Goal: Task Accomplishment & Management: Manage account settings

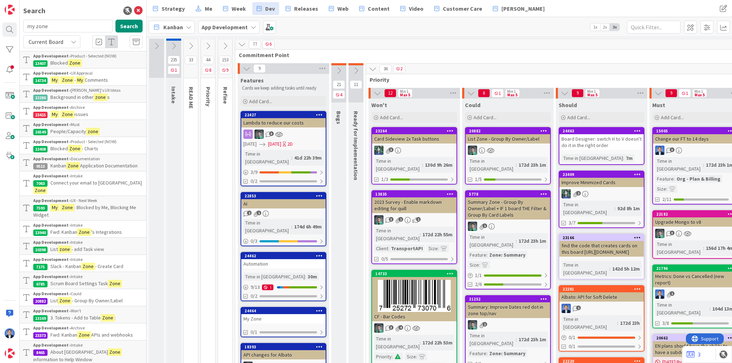
scroll to position [41, 0]
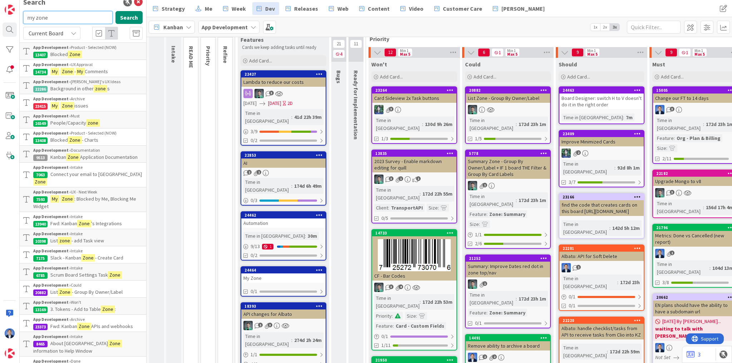
click at [61, 18] on input "my zone" at bounding box center [67, 17] width 89 height 13
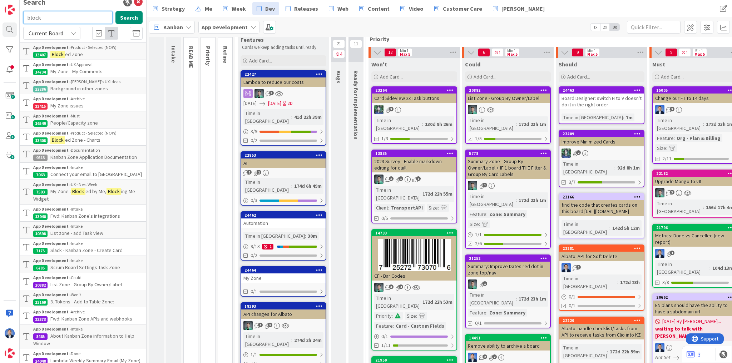
type input "block"
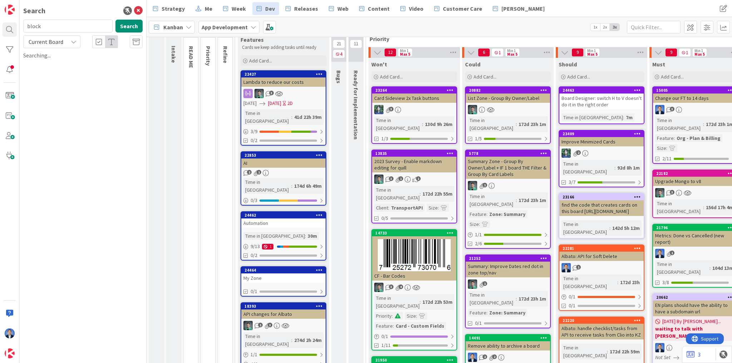
scroll to position [0, 0]
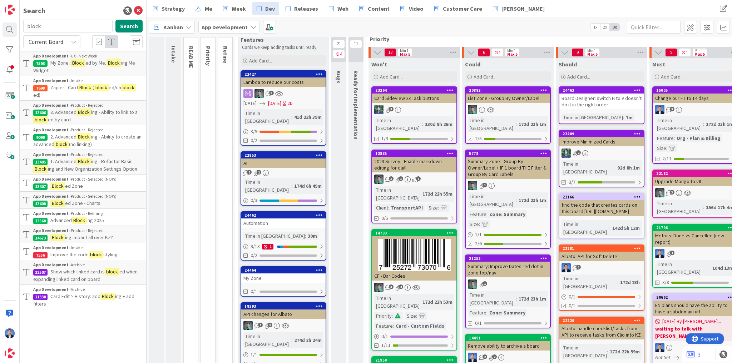
click at [98, 218] on span "ing 2025" at bounding box center [95, 220] width 18 height 6
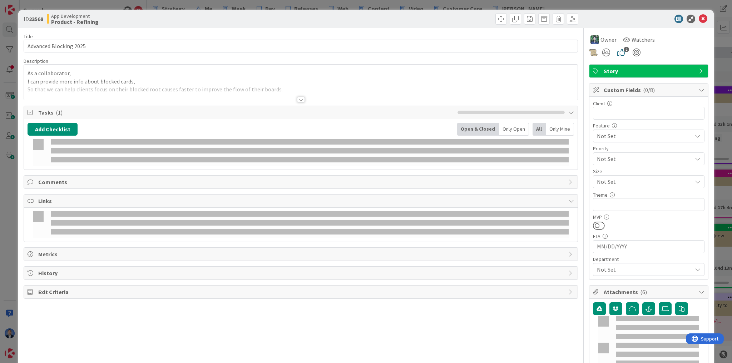
type textarea "x"
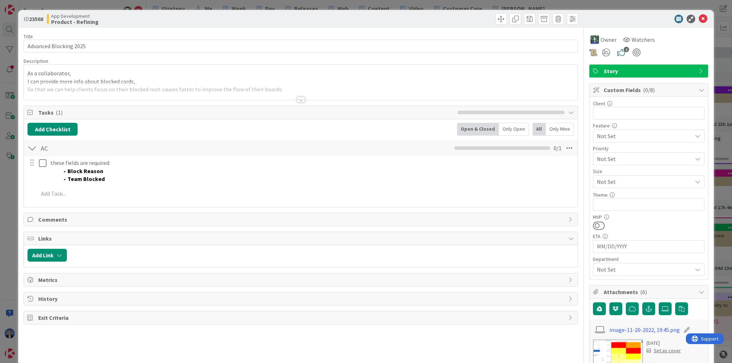
click at [133, 73] on div "As a collaborator, I can provide more info about blocked cards, So that we can …" at bounding box center [300, 82] width 553 height 35
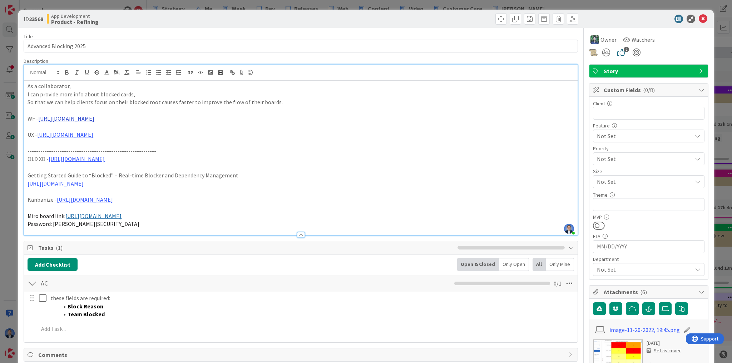
click at [94, 120] on link "[URL][DOMAIN_NAME]" at bounding box center [66, 118] width 56 height 7
click at [164, 133] on link "[URL][DOMAIN_NAME]" at bounding box center [175, 132] width 49 height 9
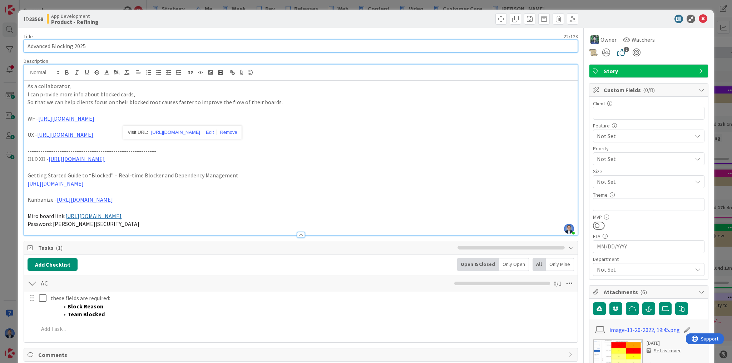
click at [64, 46] on input "Advanced Blocking 2025" at bounding box center [301, 46] width 554 height 13
click at [37, 46] on input "Advanced Blocking 2025" at bounding box center [301, 46] width 554 height 13
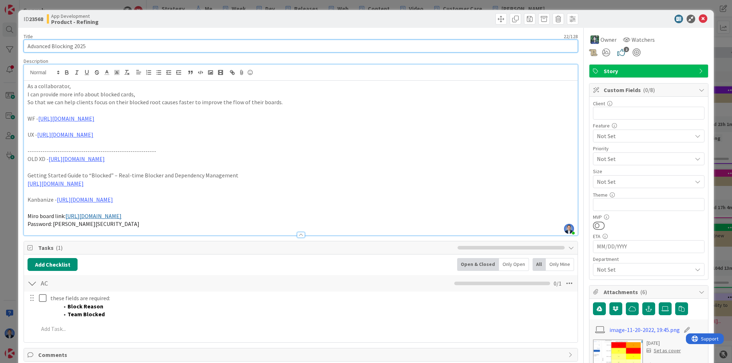
type input "Blocking 2025"
click at [56, 44] on input "Blocking 2025" at bounding box center [301, 46] width 554 height 13
type textarea "x"
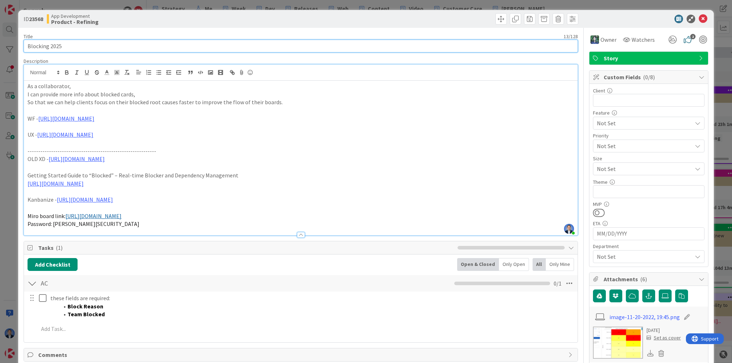
click at [56, 44] on input "Blocking 2025" at bounding box center [301, 46] width 554 height 13
type input "Blocking"
type textarea "x"
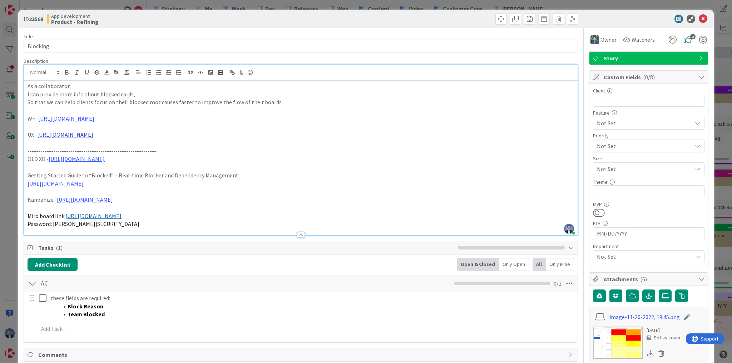
click at [71, 135] on link "[URL][DOMAIN_NAME]" at bounding box center [65, 134] width 56 height 7
click at [150, 147] on link "[URL][DOMAIN_NAME]" at bounding box center [155, 148] width 49 height 9
click at [59, 225] on span "Password: [PERSON_NAME][SECURITY_DATA]" at bounding box center [84, 223] width 112 height 7
drag, startPoint x: 59, startPoint y: 225, endPoint x: 88, endPoint y: 225, distance: 29.3
click at [88, 225] on p "Password: [PERSON_NAME][SECURITY_DATA]" at bounding box center [301, 224] width 546 height 8
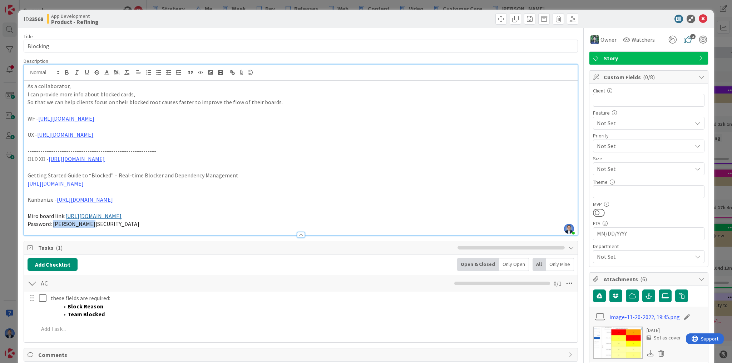
copy span "[PERSON_NAME]!"
click at [93, 214] on link "[URL][DOMAIN_NAME]" at bounding box center [93, 216] width 56 height 7
click at [109, 230] on link "[URL][DOMAIN_NAME]" at bounding box center [100, 229] width 49 height 9
drag, startPoint x: 697, startPoint y: 20, endPoint x: 101, endPoint y: 56, distance: 597.0
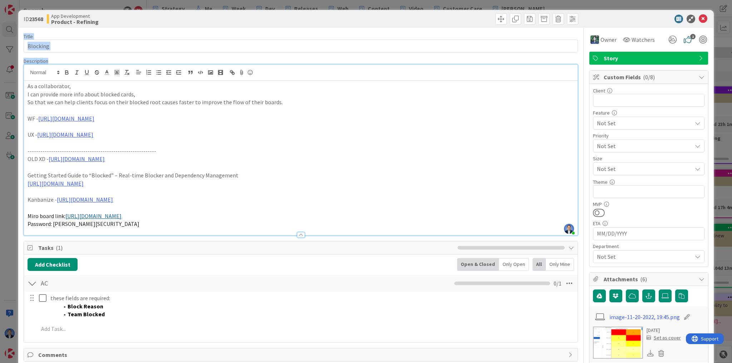
click at [65, 43] on input "Blocking" at bounding box center [301, 46] width 554 height 13
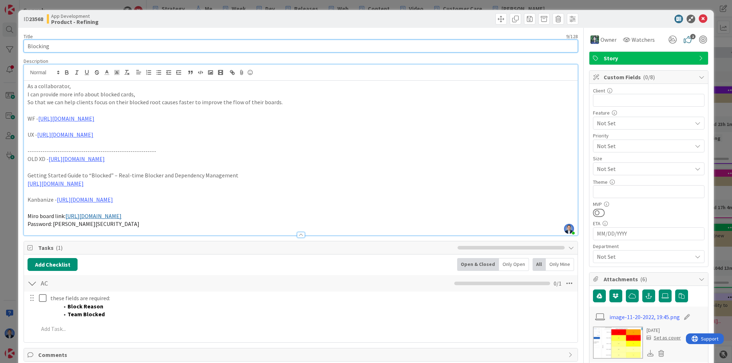
type input "Blocking"
type textarea "x"
type input "Blocking:"
type textarea "x"
type input "Blocking: add"
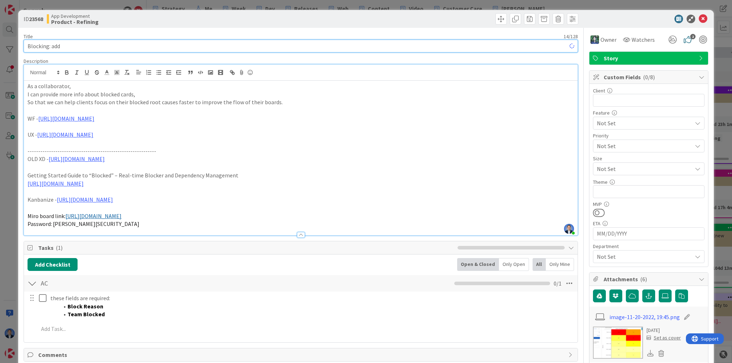
type textarea "x"
type input "Blocking: add Advanced Fetaure"
type textarea "x"
type input "Blocking: add Advanced Feature"
type textarea "x"
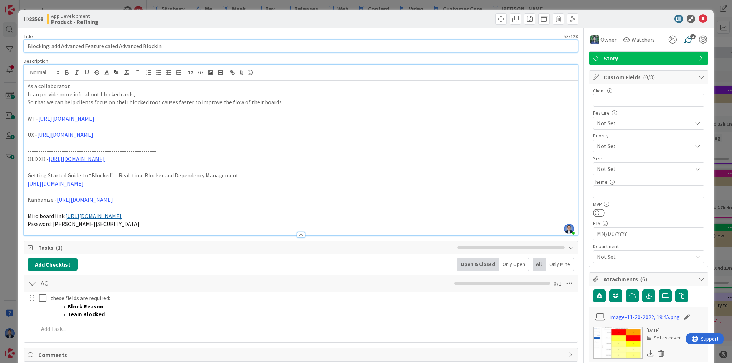
type input "Blocking: add Advanced Feature caled Advanced Blocking"
type textarea "x"
type input "Blocking: add Advanced Feature called Advanced Blocking"
type textarea "x"
type input "Blocking: add Advanced Feature called Advanced Blocking"
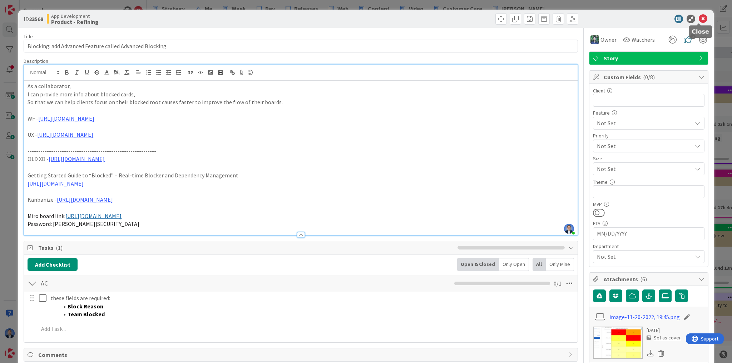
click at [700, 21] on icon at bounding box center [702, 19] width 9 height 9
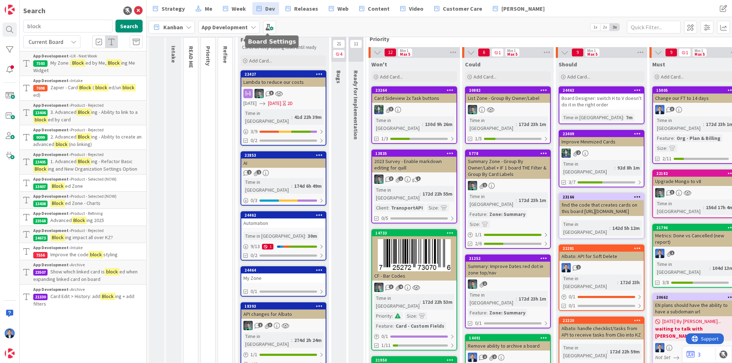
drag, startPoint x: 270, startPoint y: 29, endPoint x: 289, endPoint y: 46, distance: 25.5
click at [270, 29] on span at bounding box center [269, 27] width 13 height 13
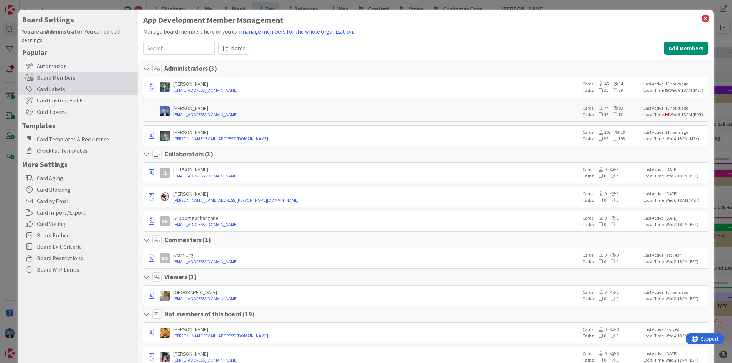
click at [77, 91] on div "Card Labels" at bounding box center [77, 88] width 119 height 11
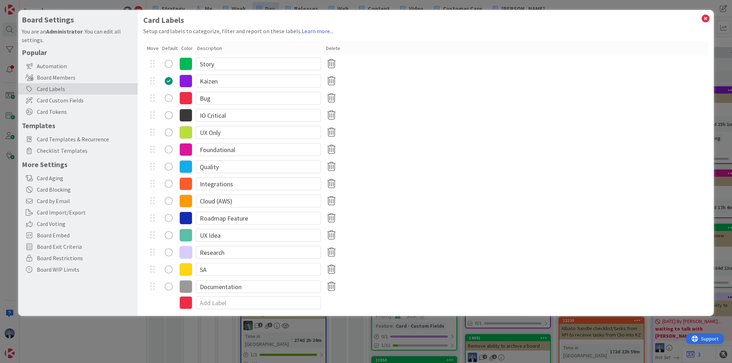
drag, startPoint x: 503, startPoint y: 137, endPoint x: 501, endPoint y: 143, distance: 6.2
click at [503, 137] on div "UX Only" at bounding box center [425, 132] width 564 height 17
click at [585, 168] on div "Quality" at bounding box center [425, 166] width 564 height 17
